Goal: Transaction & Acquisition: Purchase product/service

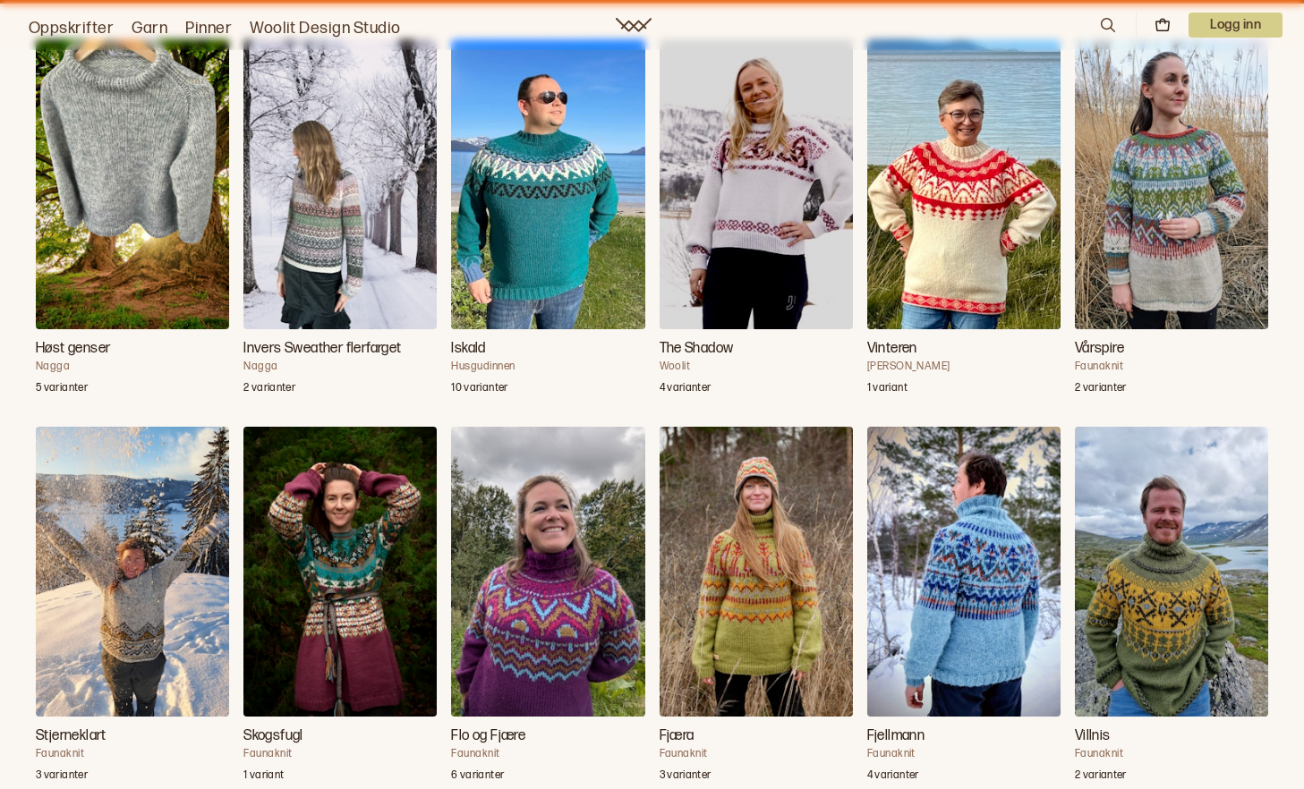
scroll to position [1370, 0]
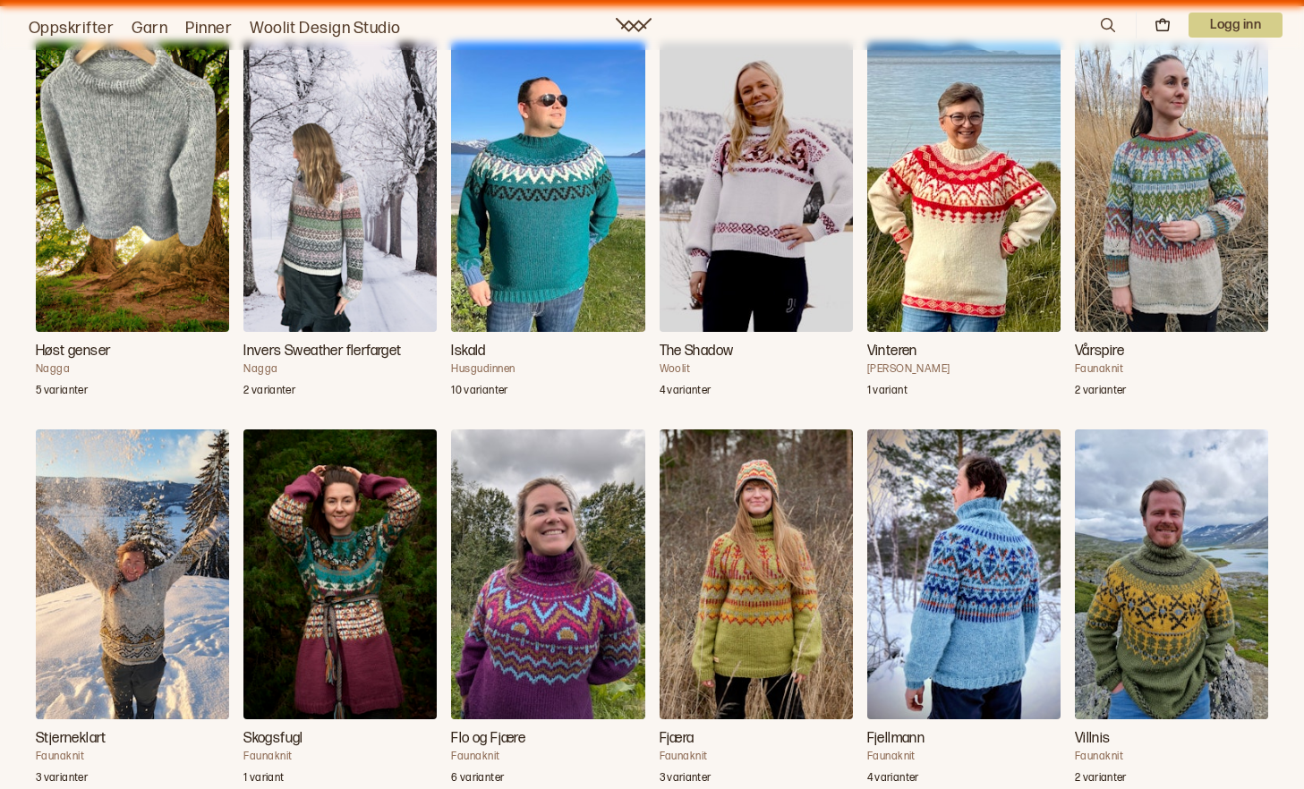
click at [1207, 258] on img "Vårspire" at bounding box center [1171, 187] width 193 height 290
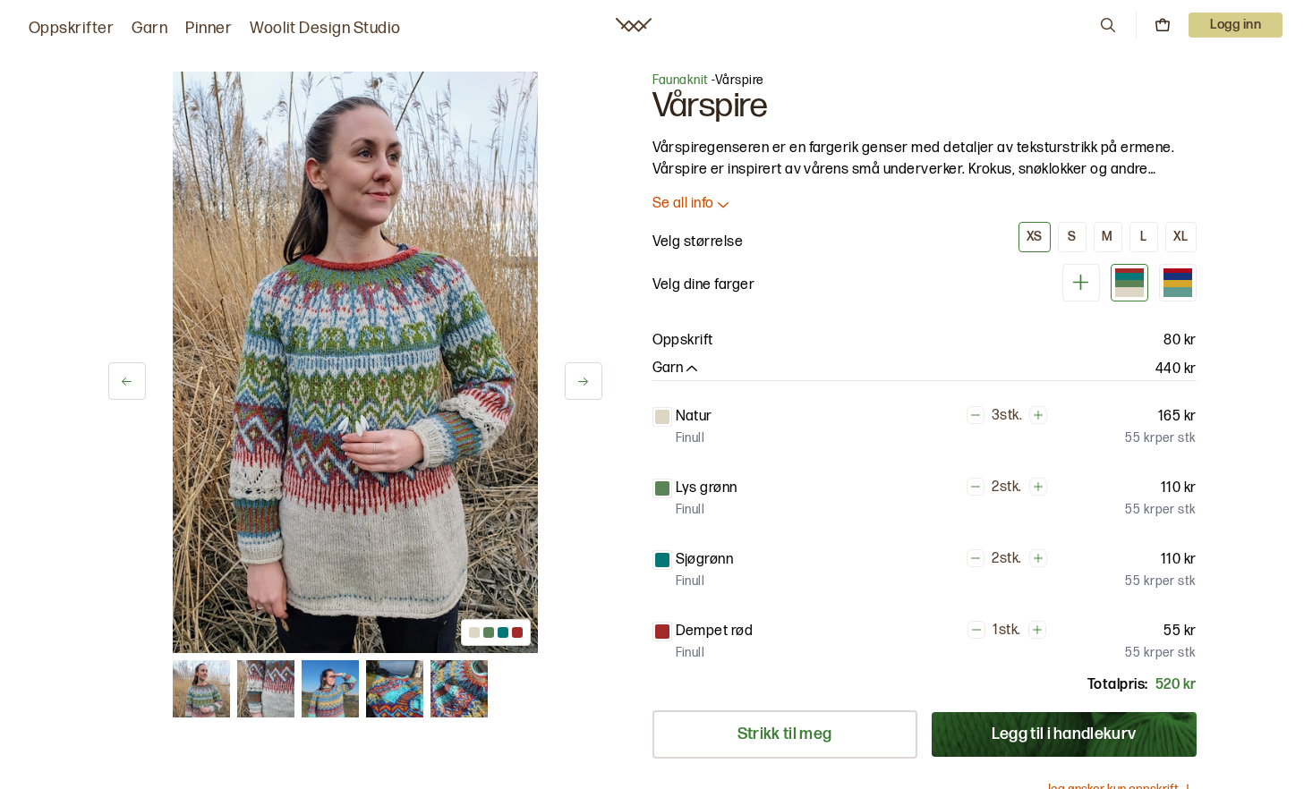
click at [302, 685] on img at bounding box center [330, 688] width 57 height 57
click at [309, 700] on img at bounding box center [330, 688] width 57 height 57
click at [306, 686] on img at bounding box center [330, 688] width 57 height 57
click at [248, 695] on img at bounding box center [265, 688] width 57 height 57
click at [578, 385] on icon at bounding box center [582, 381] width 13 height 13
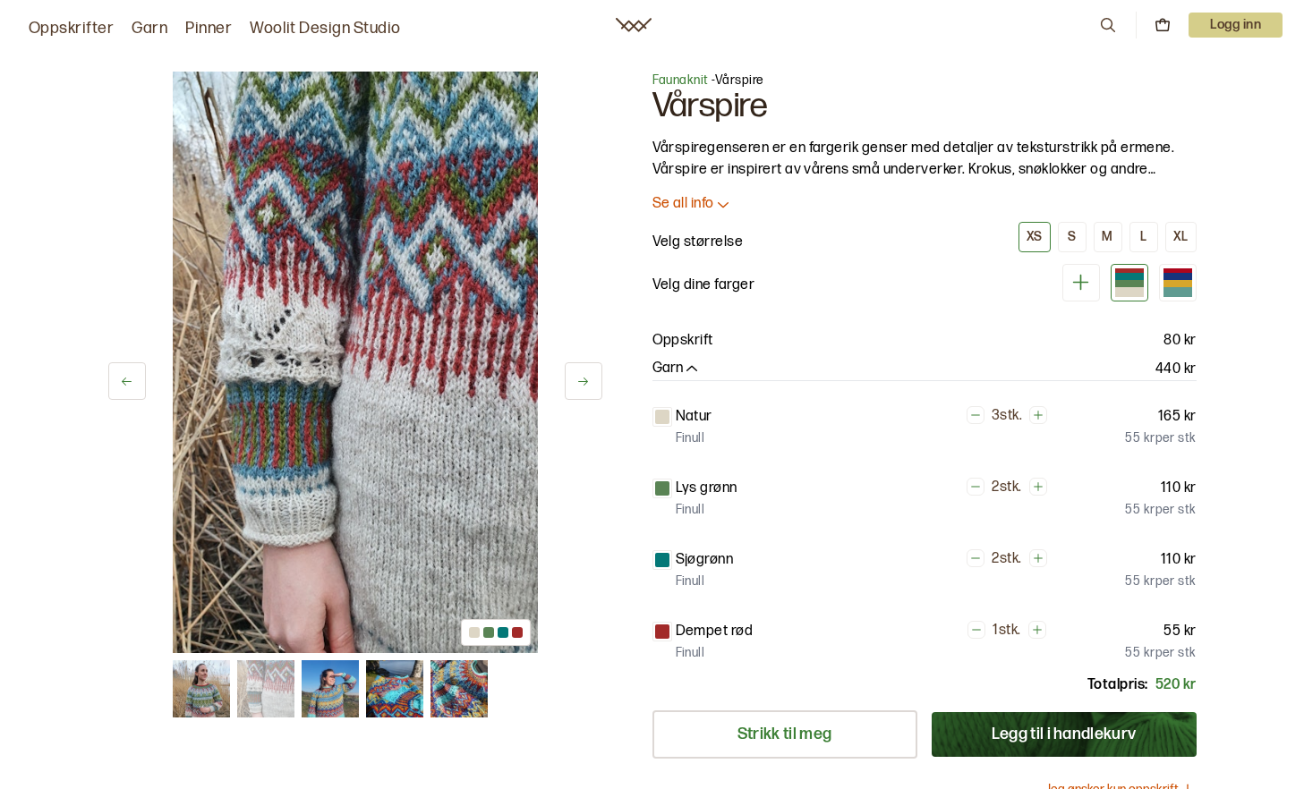
click at [578, 385] on icon at bounding box center [582, 381] width 13 height 13
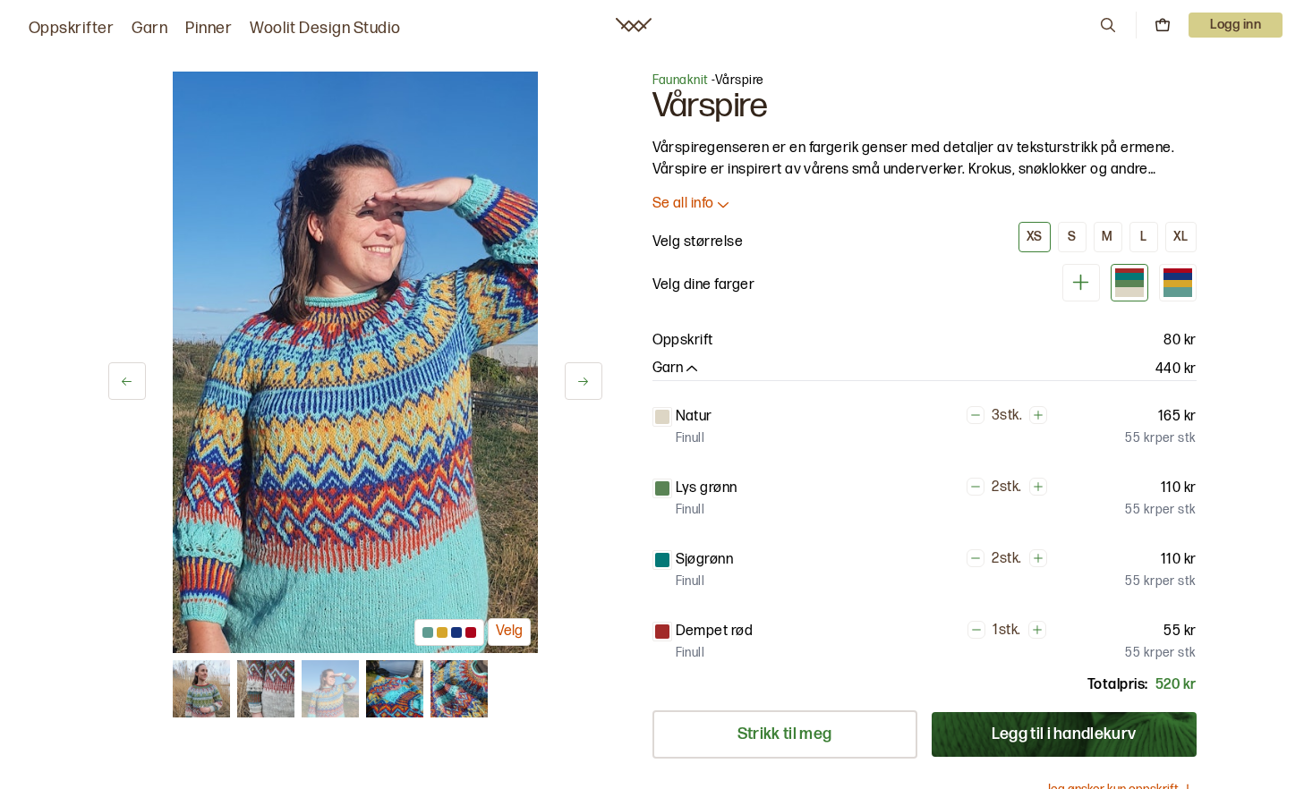
click at [578, 385] on icon at bounding box center [582, 381] width 13 height 13
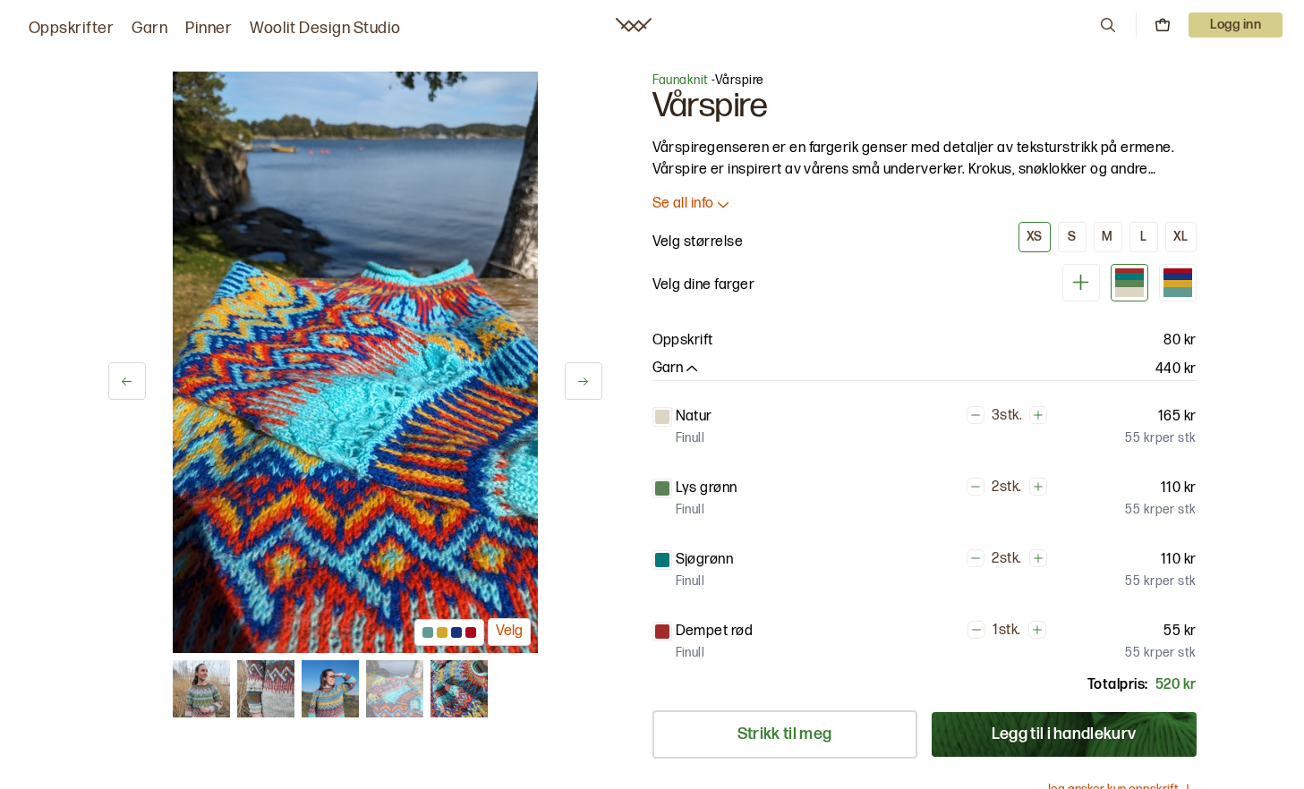
click at [578, 385] on icon at bounding box center [582, 381] width 13 height 13
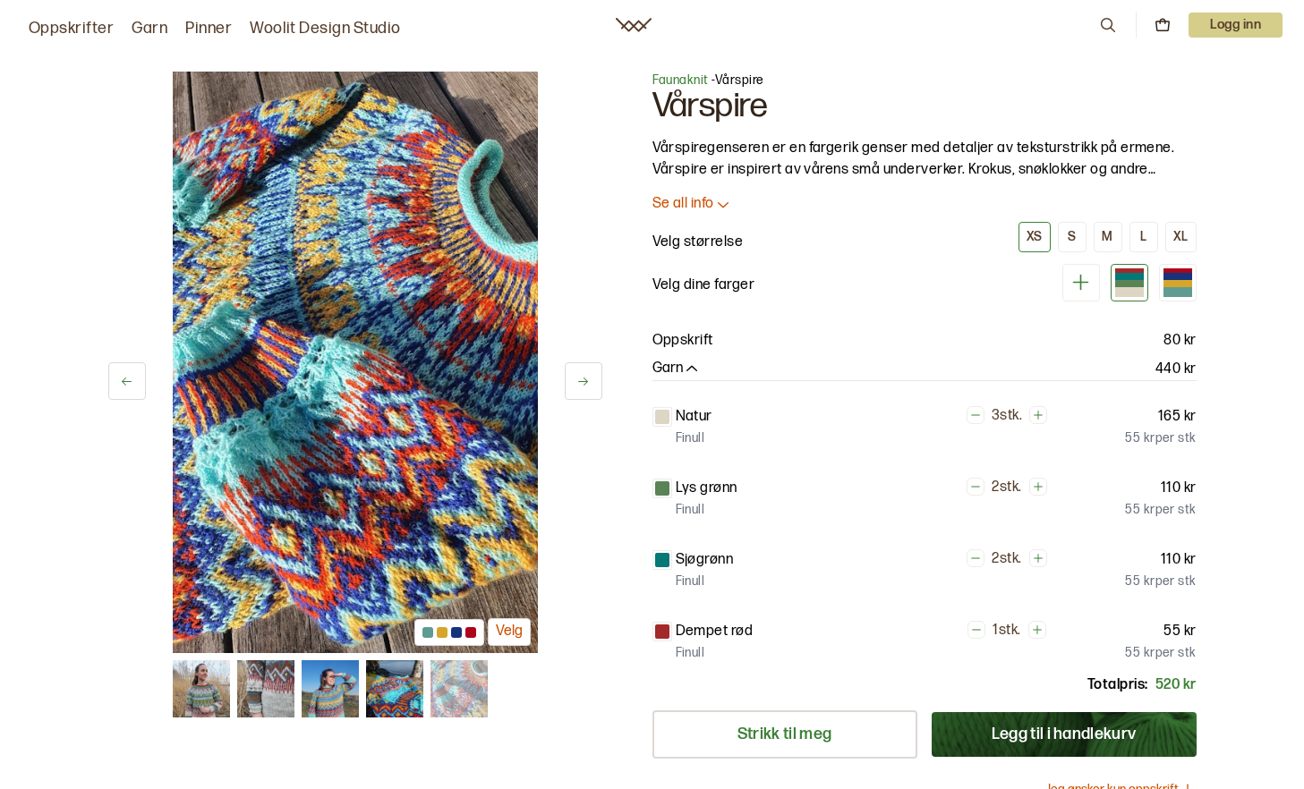
scroll to position [1370, 0]
